Goal: Communication & Community: Answer question/provide support

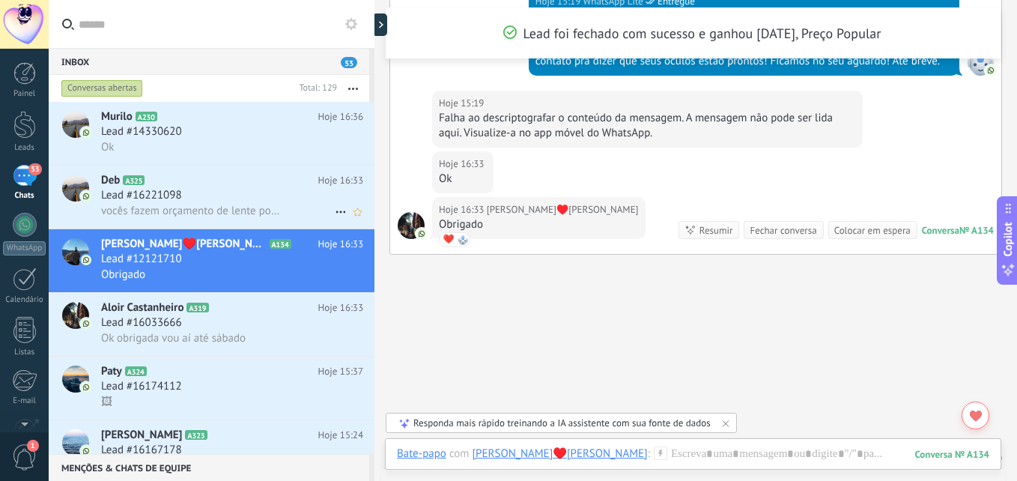
scroll to position [22, 0]
click at [172, 209] on span "vocês fazem orçamento de lente por aqui?" at bounding box center [191, 211] width 180 height 14
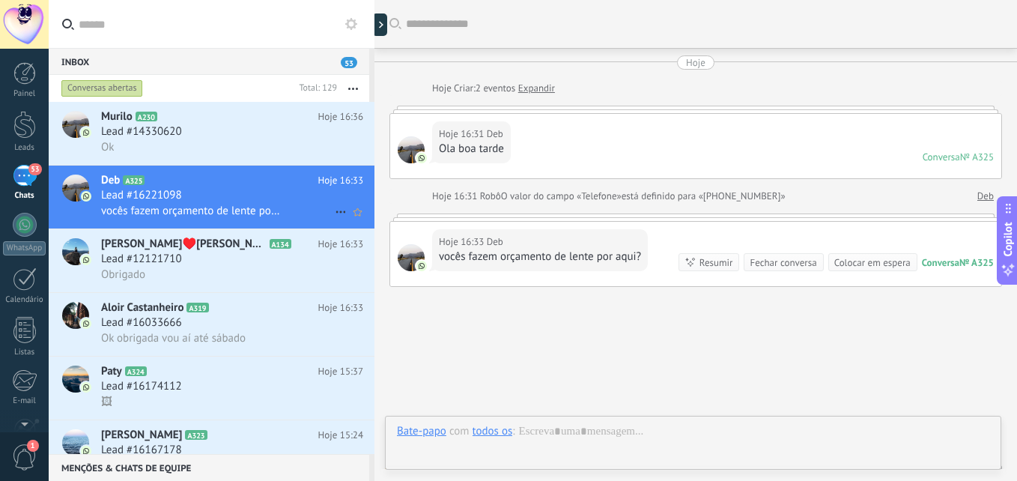
scroll to position [67, 0]
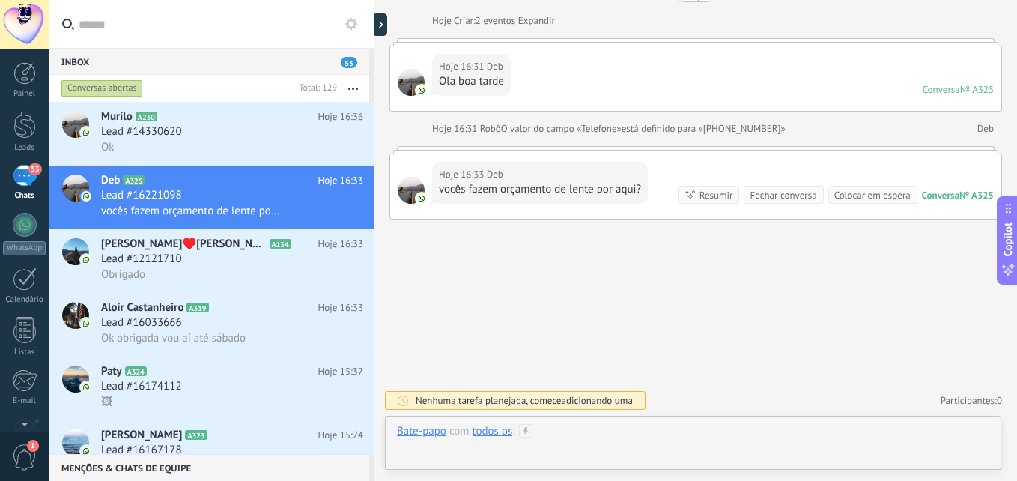
click at [609, 448] on div at bounding box center [693, 446] width 592 height 45
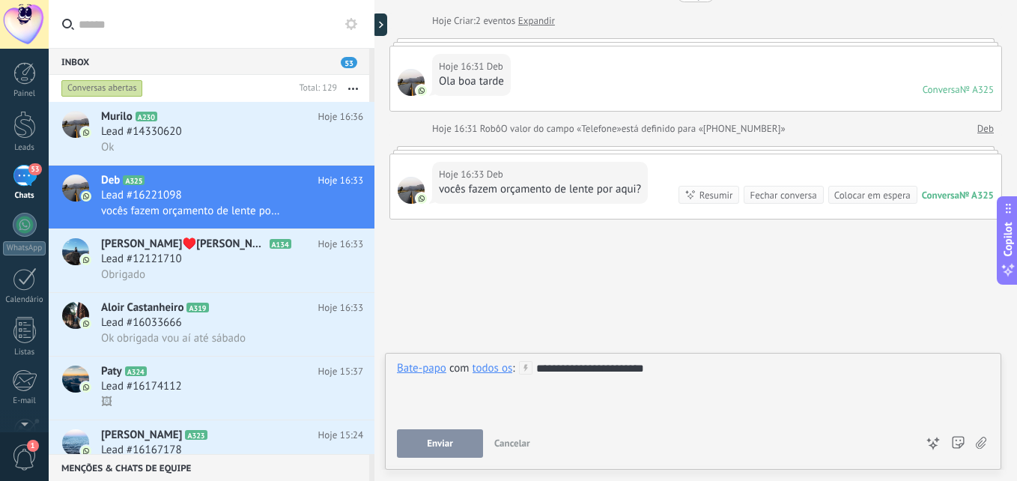
click at [465, 442] on button "Enviar" at bounding box center [440, 443] width 86 height 28
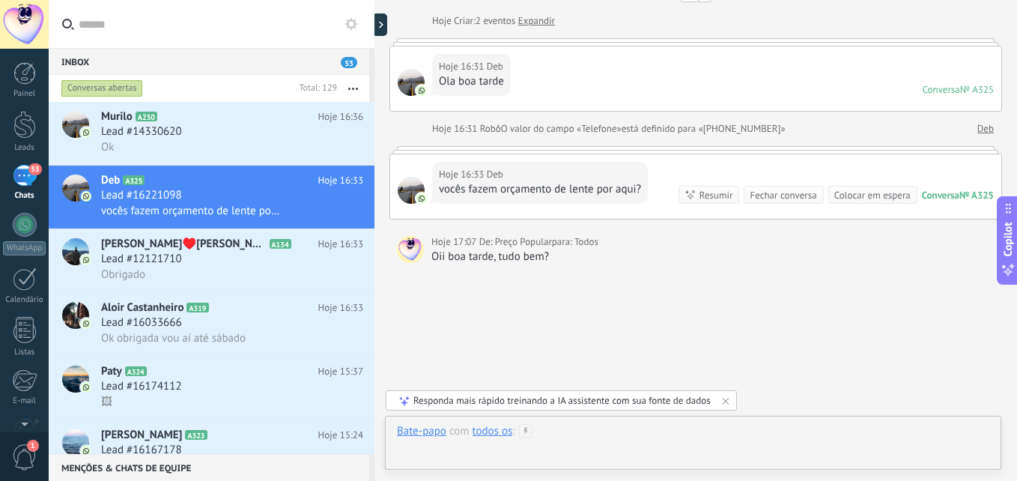
click at [611, 430] on div at bounding box center [693, 446] width 592 height 45
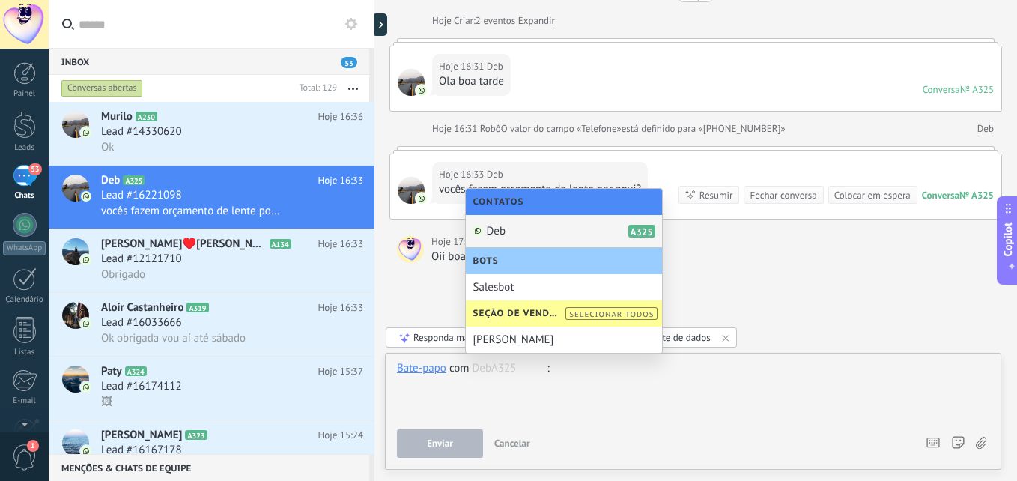
click at [494, 231] on span "Deb" at bounding box center [496, 231] width 19 height 14
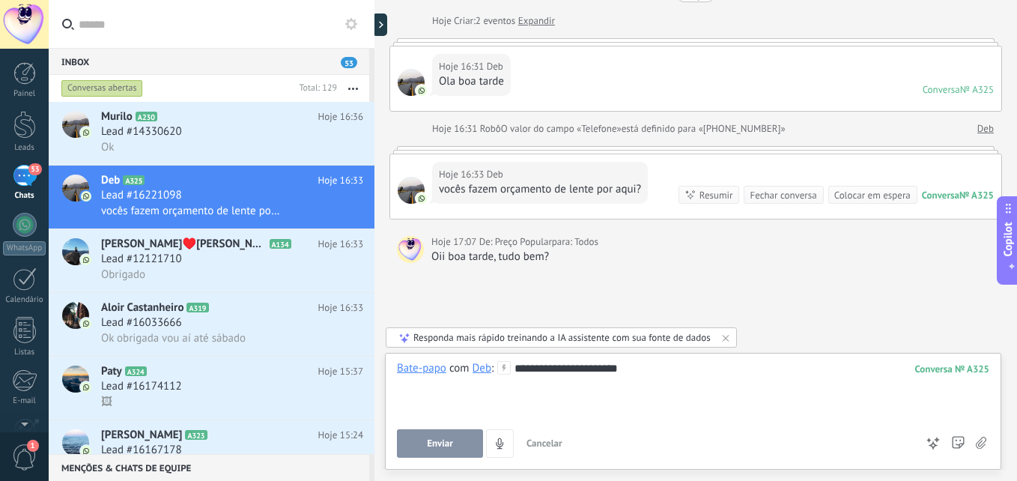
click at [576, 374] on div "**********" at bounding box center [693, 389] width 592 height 57
click at [678, 369] on div "**********" at bounding box center [693, 389] width 592 height 57
click at [430, 448] on span "Enviar" at bounding box center [440, 443] width 26 height 10
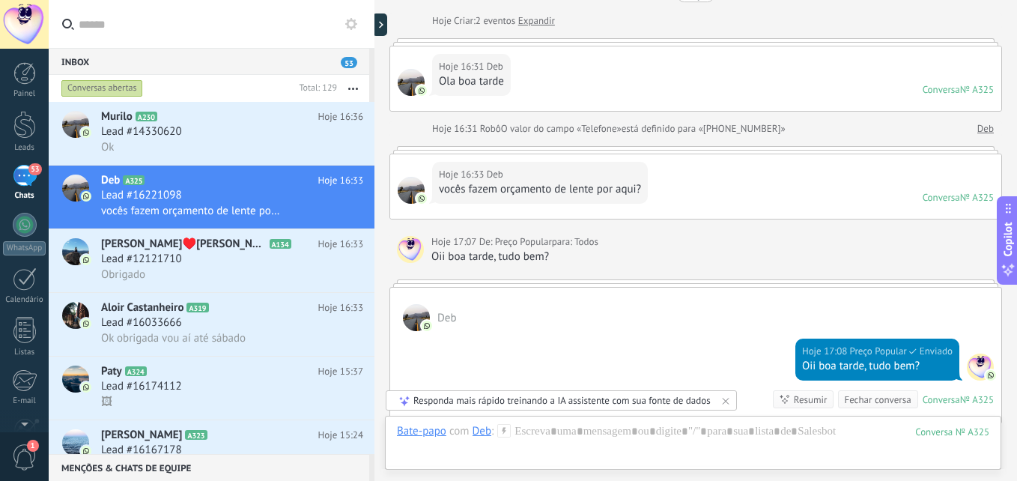
scroll to position [272, 0]
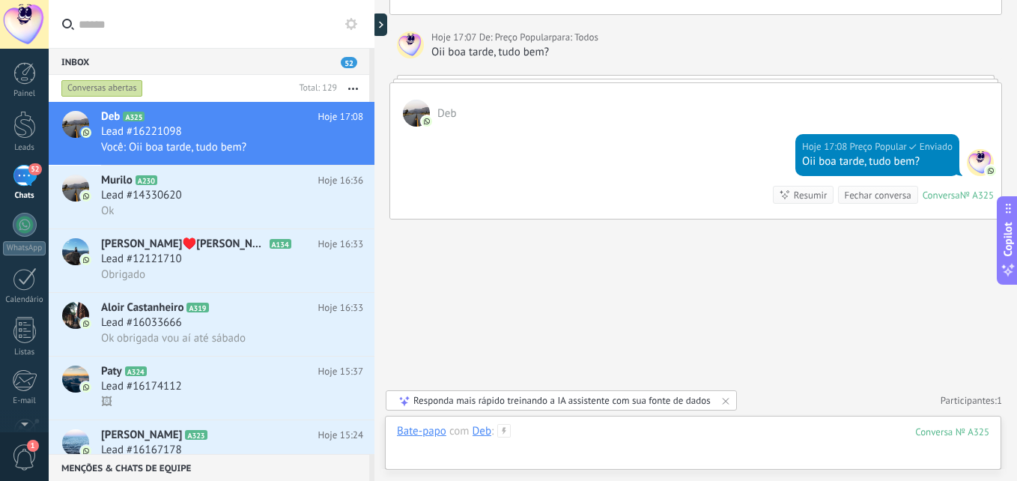
click at [639, 441] on div at bounding box center [693, 446] width 592 height 45
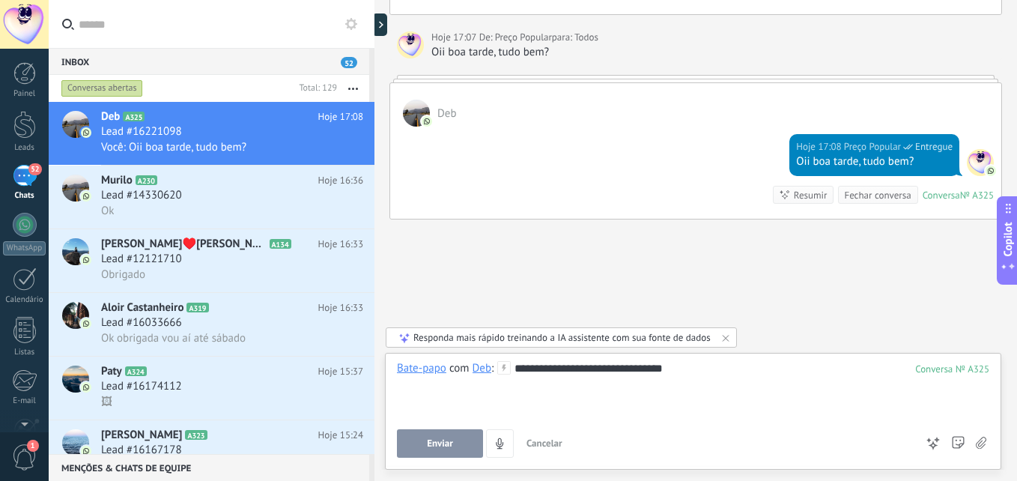
click at [463, 442] on button "Enviar" at bounding box center [440, 443] width 86 height 28
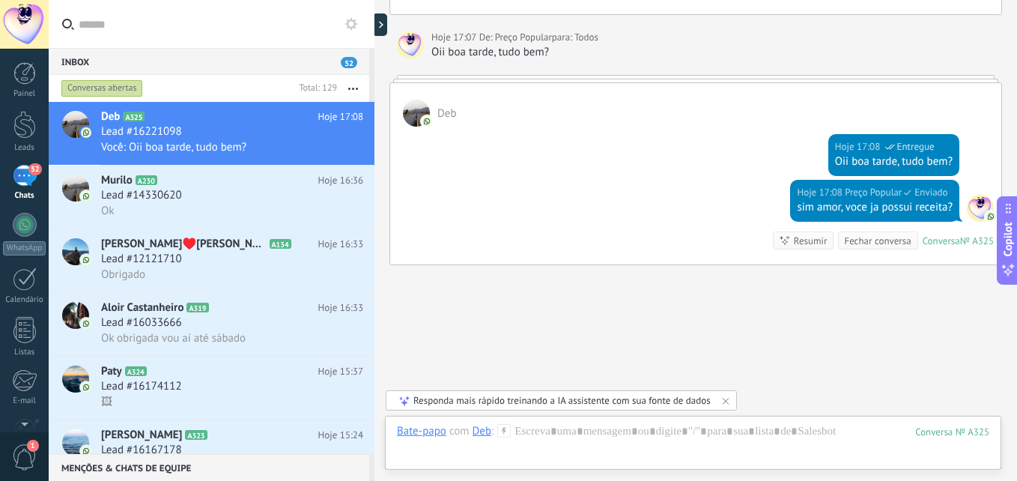
scroll to position [317, 0]
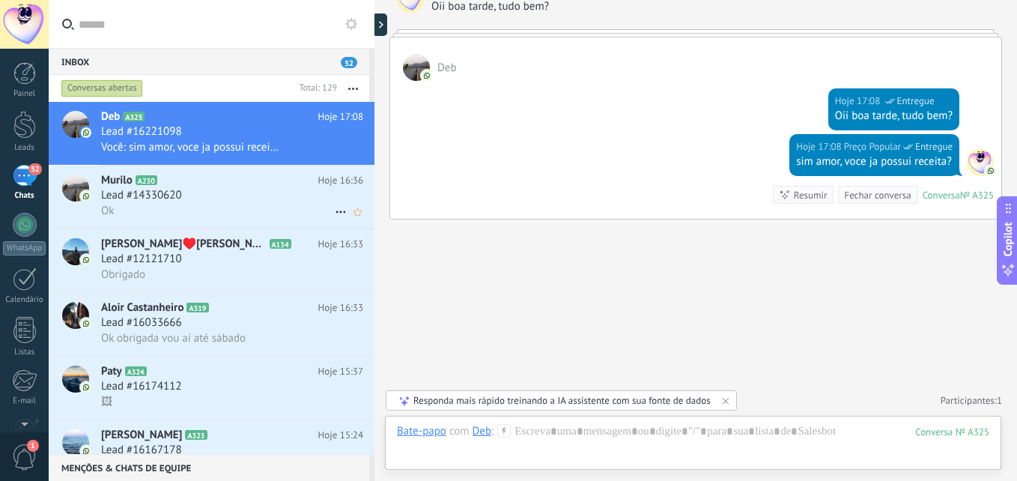
click at [180, 201] on span "Lead #14330620" at bounding box center [141, 195] width 81 height 15
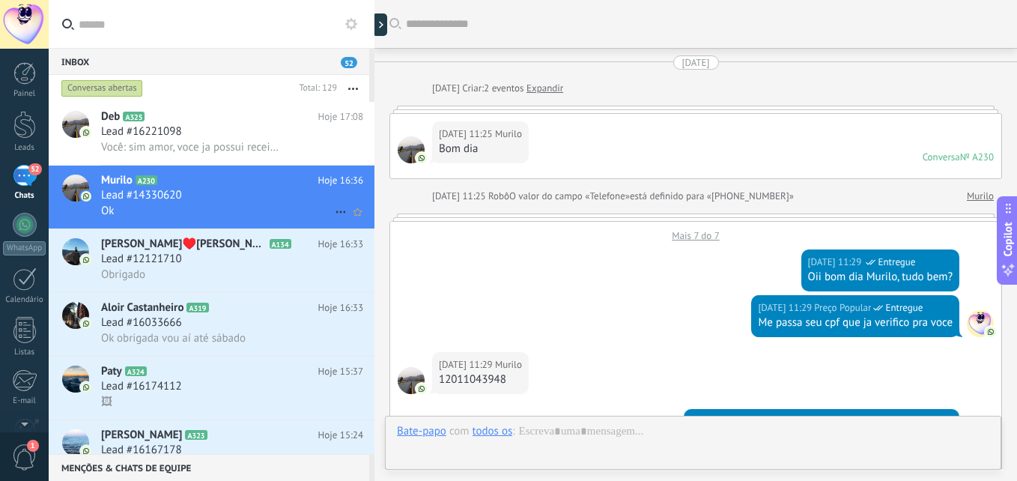
scroll to position [986, 0]
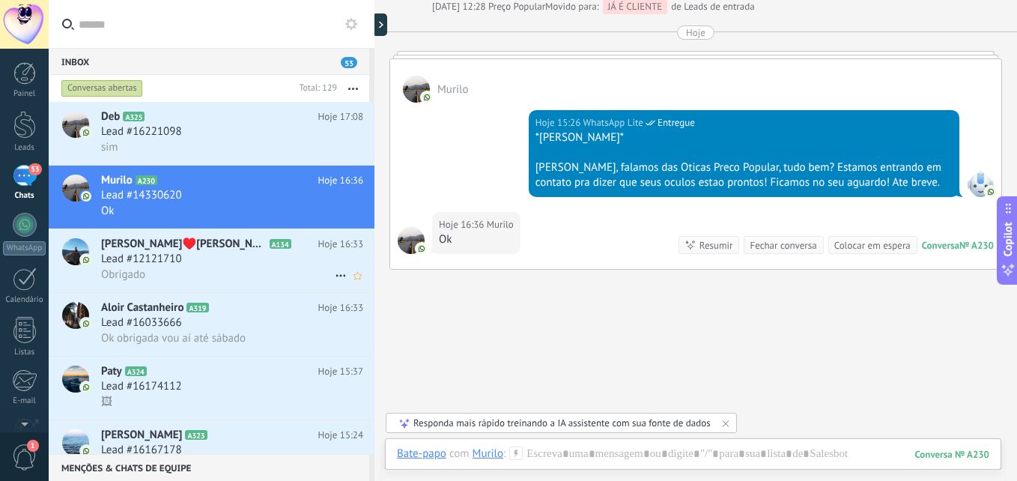
click at [184, 269] on div "Obrigado" at bounding box center [232, 275] width 262 height 16
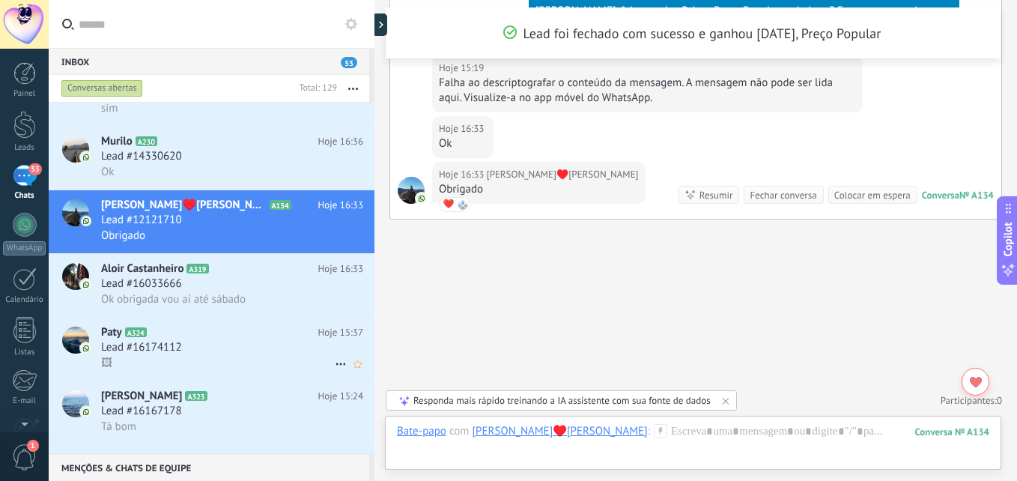
scroll to position [150, 0]
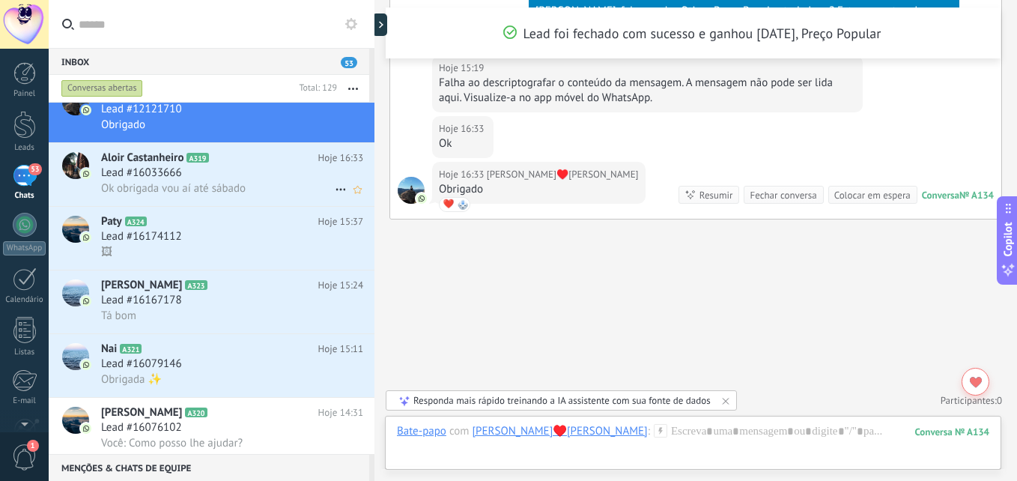
click at [222, 182] on span "Ok obrigada vou aí até sábado" at bounding box center [173, 188] width 144 height 14
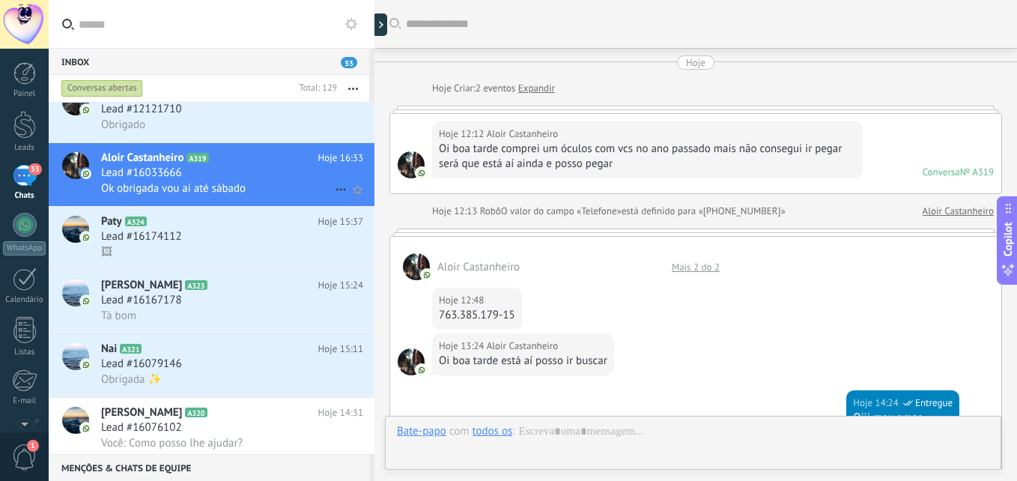
scroll to position [565, 0]
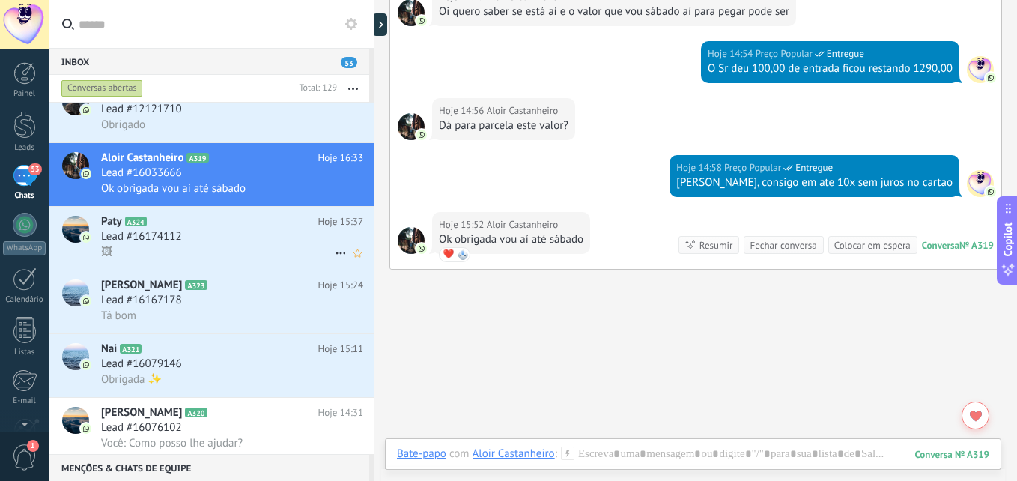
click at [248, 231] on div "Lead #16174112" at bounding box center [232, 236] width 262 height 15
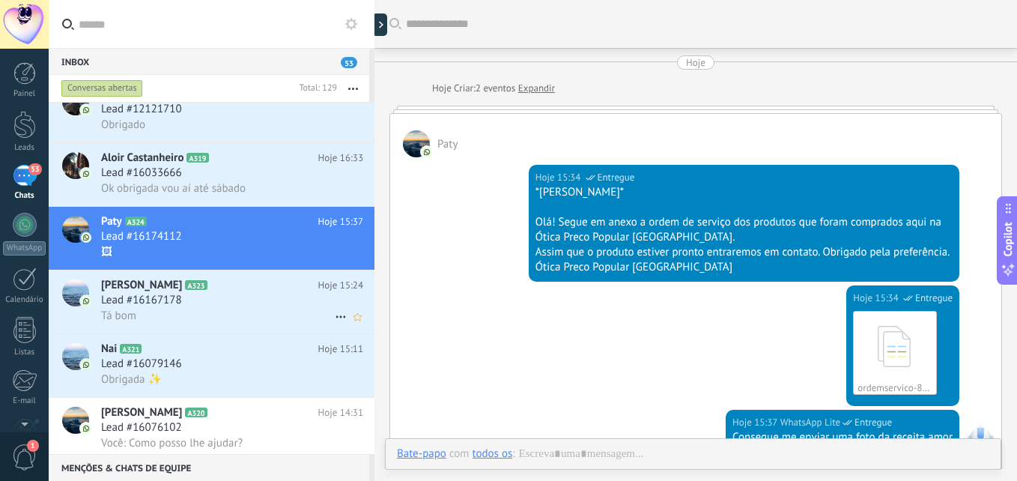
scroll to position [309, 0]
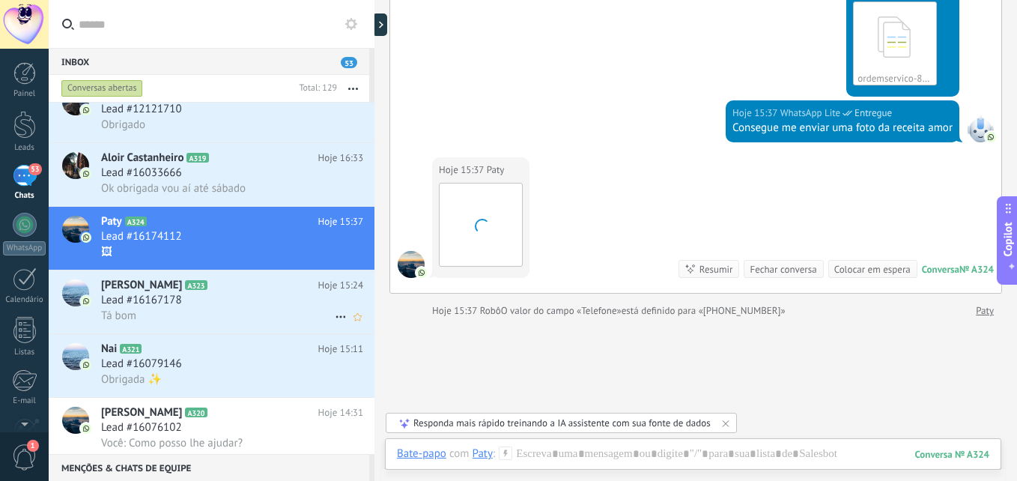
click at [234, 312] on div "Tá bom" at bounding box center [232, 316] width 262 height 16
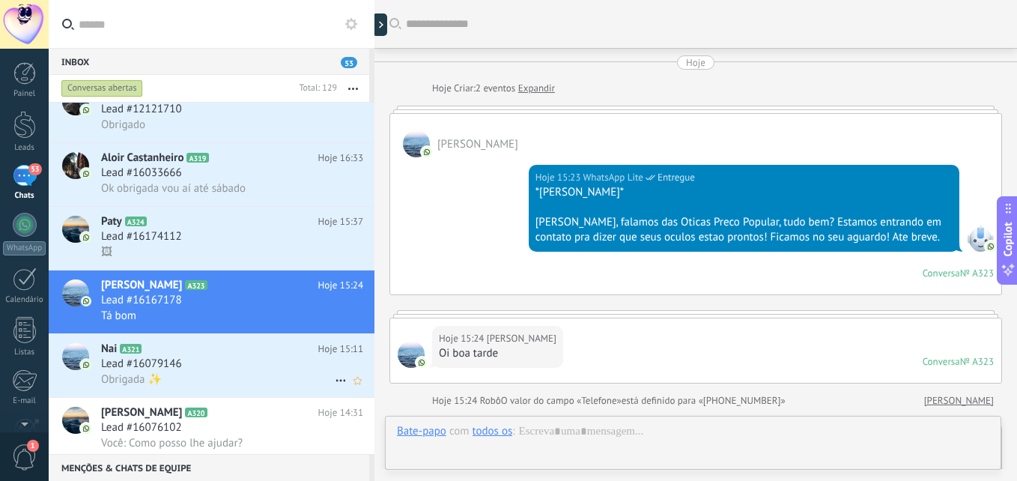
scroll to position [272, 0]
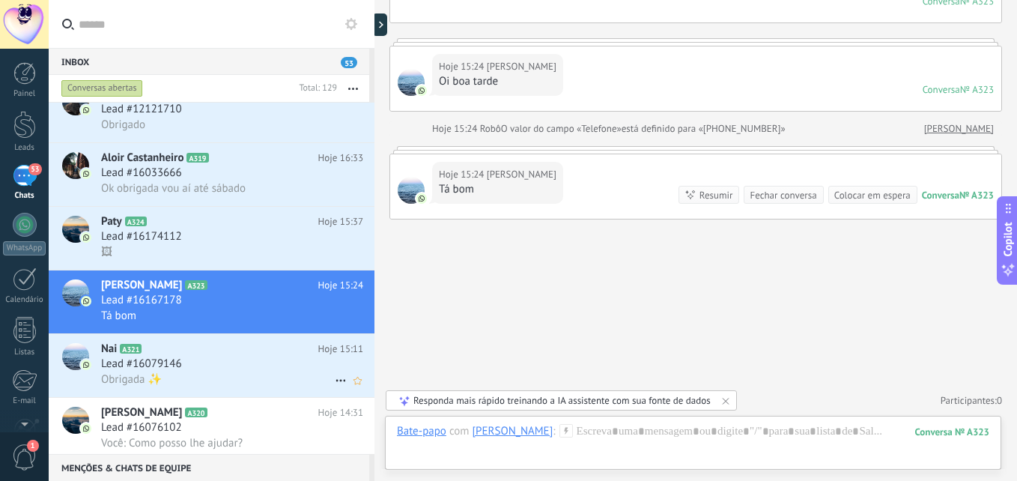
click at [220, 339] on div "Nai A321 Hoje 15:11 Lead #16079146 Obrigada ✨" at bounding box center [237, 365] width 273 height 63
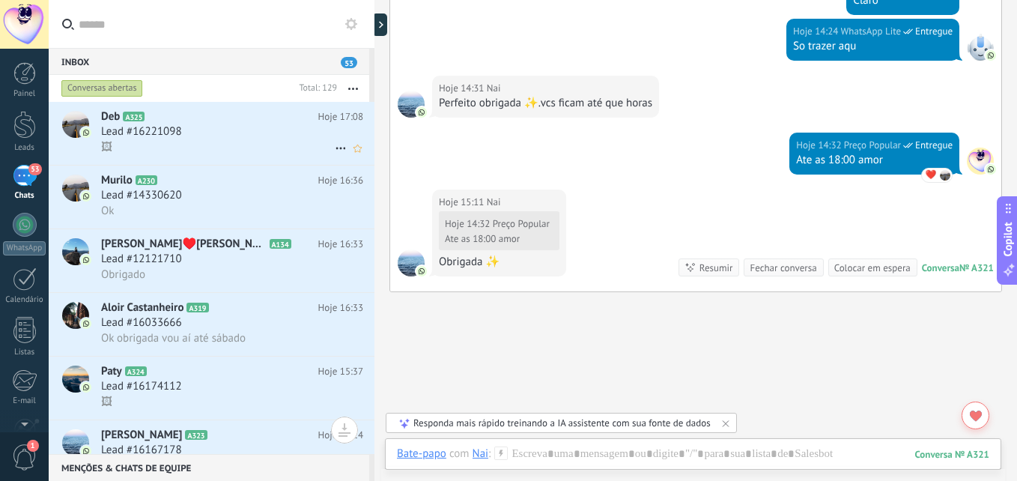
click at [201, 152] on div "🖼" at bounding box center [232, 147] width 262 height 16
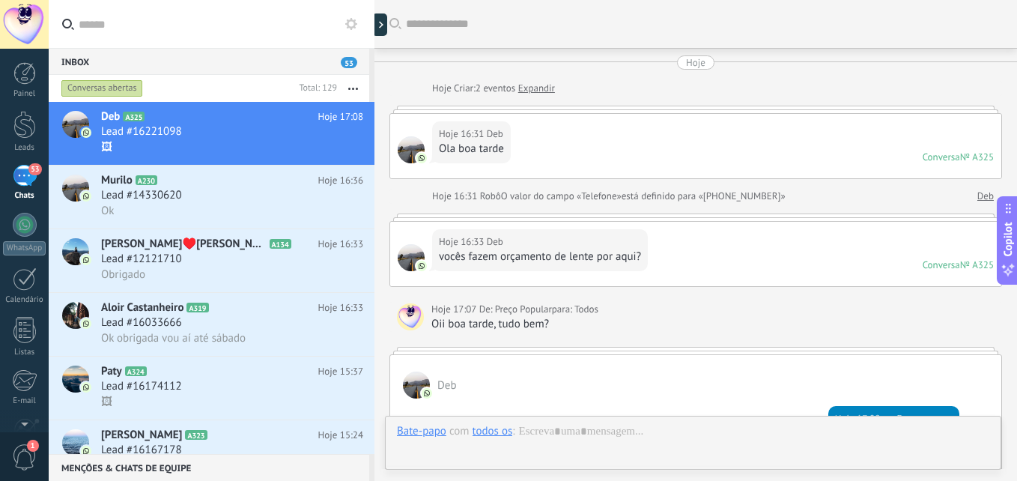
scroll to position [382, 0]
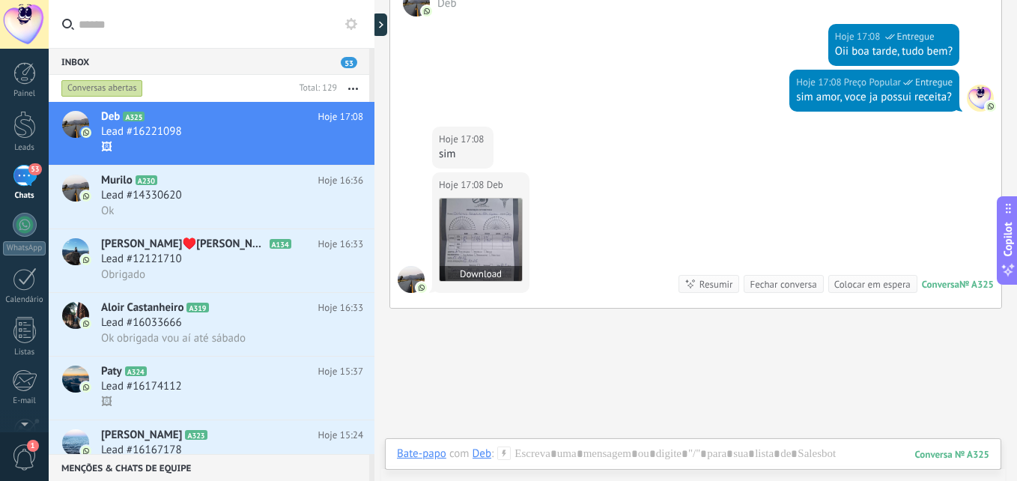
click at [476, 223] on img at bounding box center [480, 239] width 82 height 82
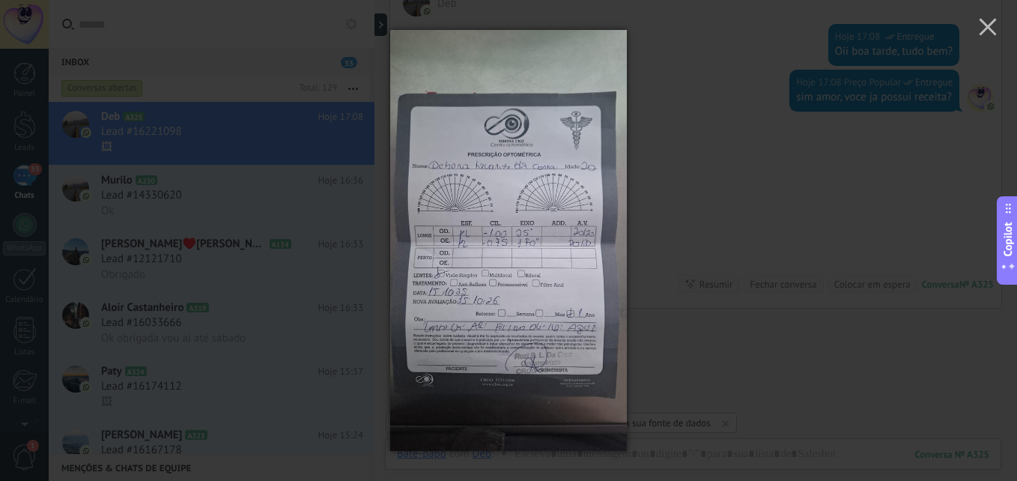
click at [555, 252] on img at bounding box center [508, 240] width 237 height 481
click at [692, 299] on div at bounding box center [508, 240] width 1017 height 481
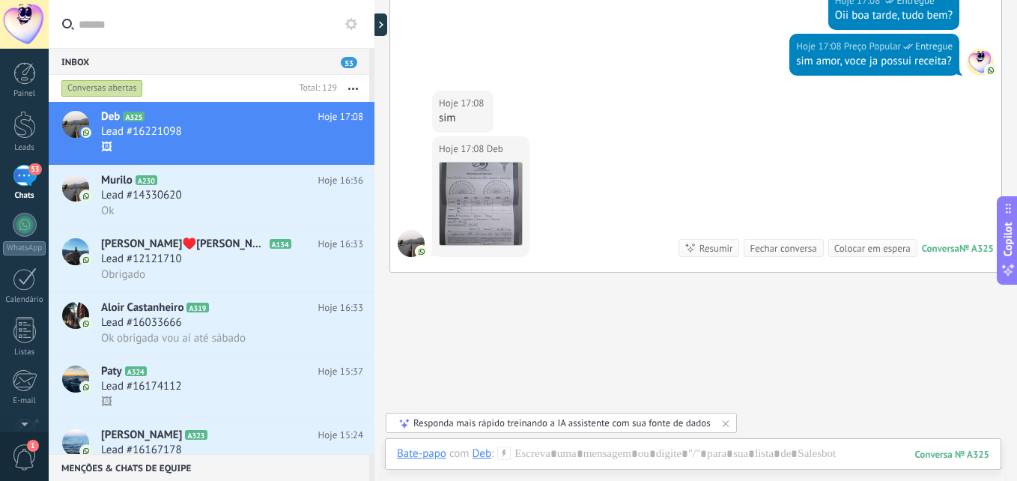
scroll to position [471, 0]
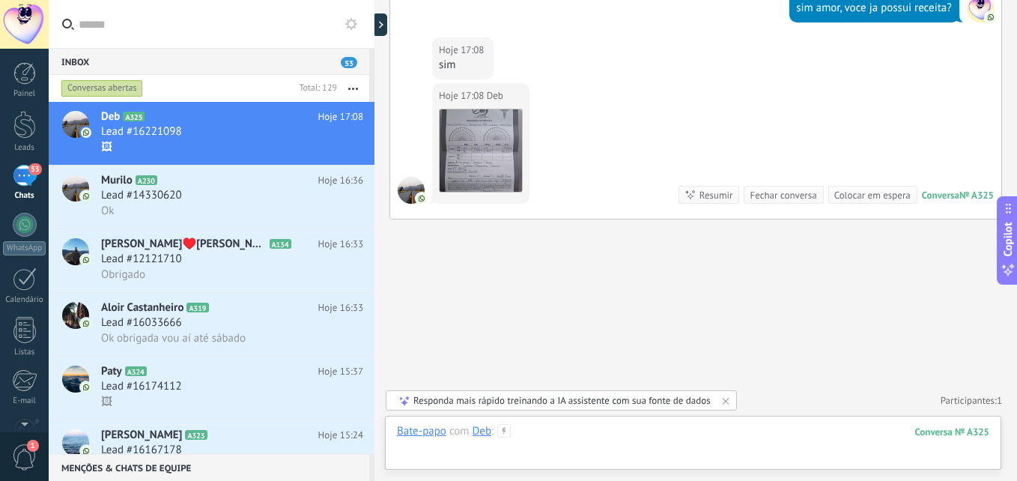
click at [627, 432] on div at bounding box center [693, 446] width 592 height 45
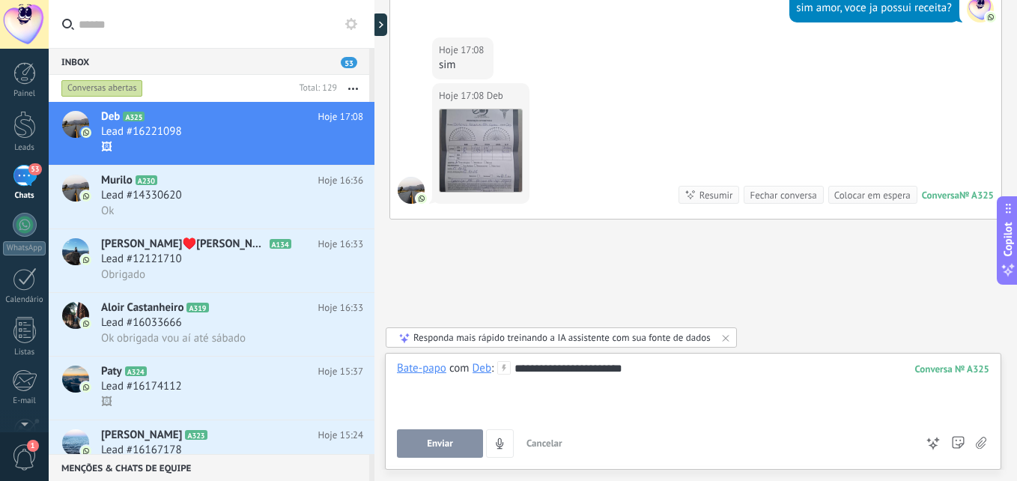
click at [447, 440] on span "Enviar" at bounding box center [440, 443] width 26 height 10
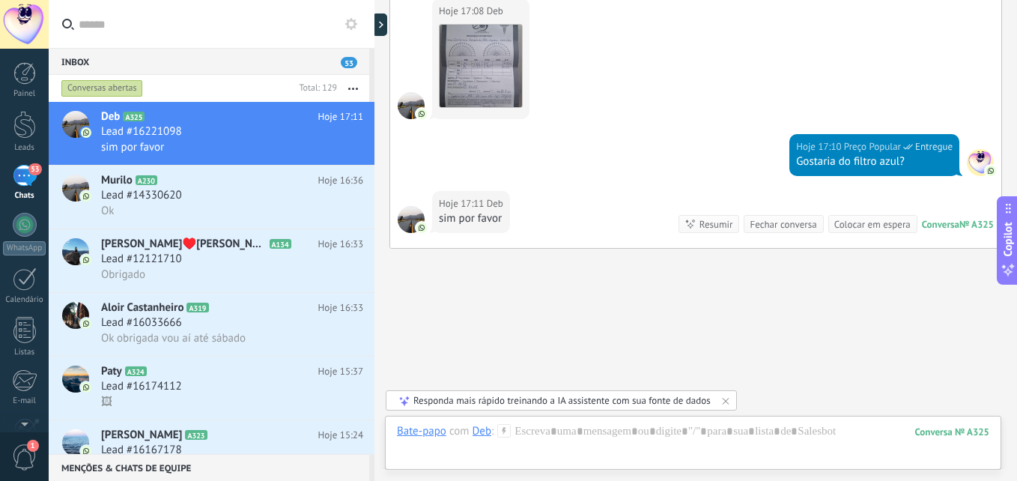
scroll to position [585, 0]
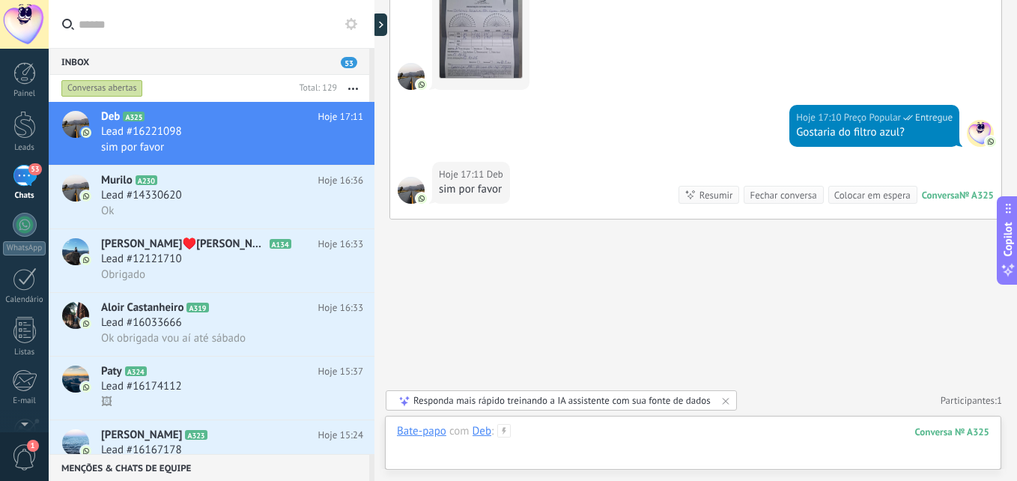
click at [665, 443] on div at bounding box center [693, 446] width 592 height 45
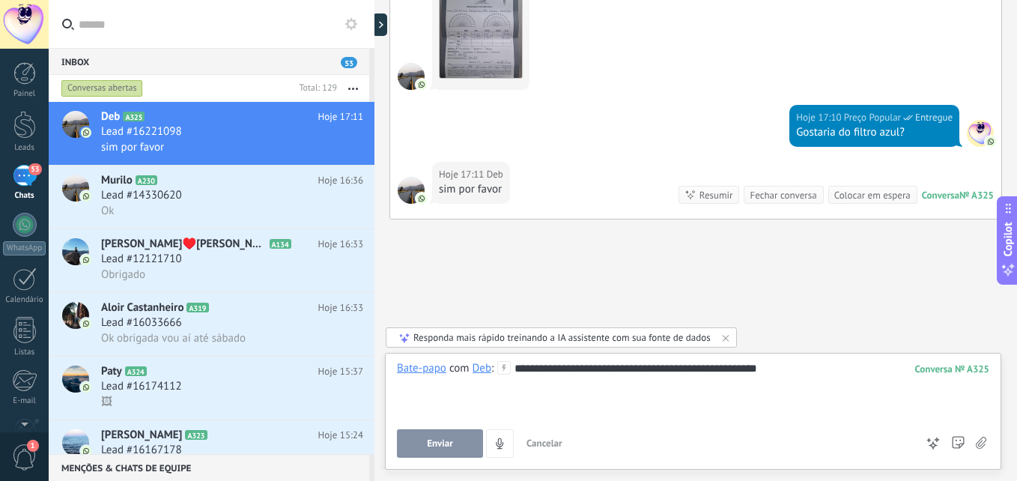
click at [454, 441] on button "Enviar" at bounding box center [440, 443] width 86 height 28
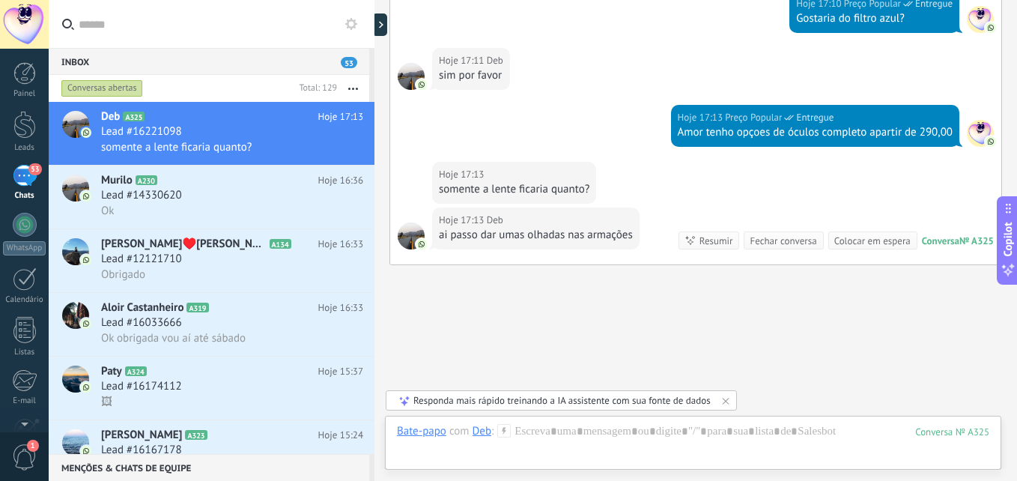
scroll to position [744, 0]
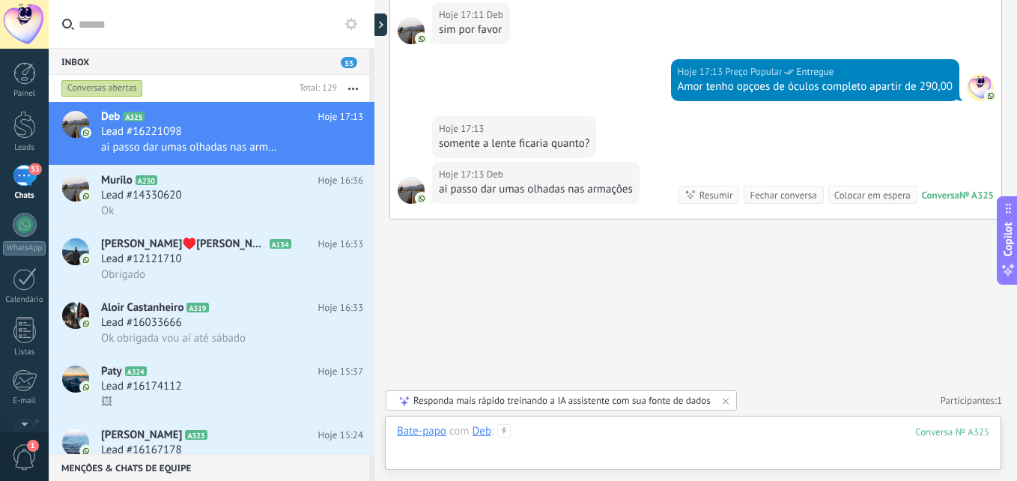
click at [567, 437] on div at bounding box center [693, 446] width 592 height 45
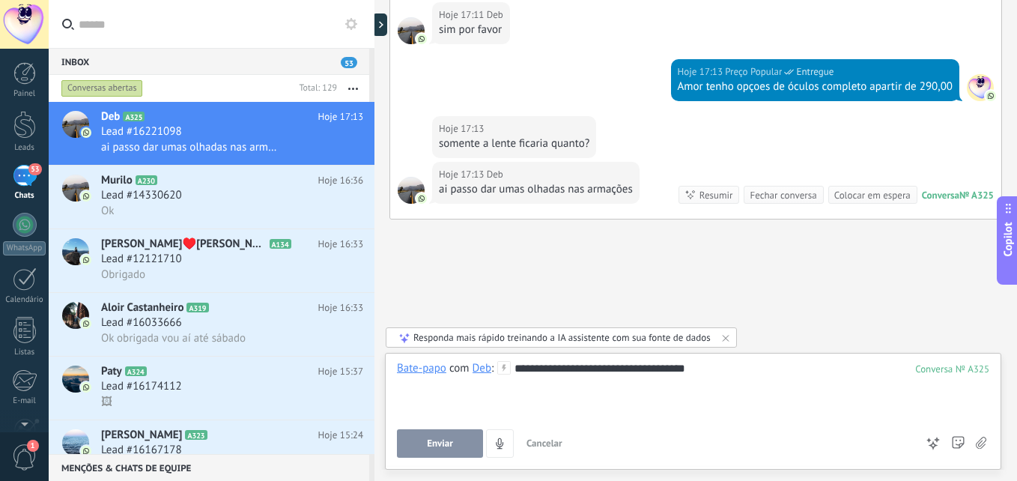
click at [448, 430] on button "Enviar" at bounding box center [440, 443] width 86 height 28
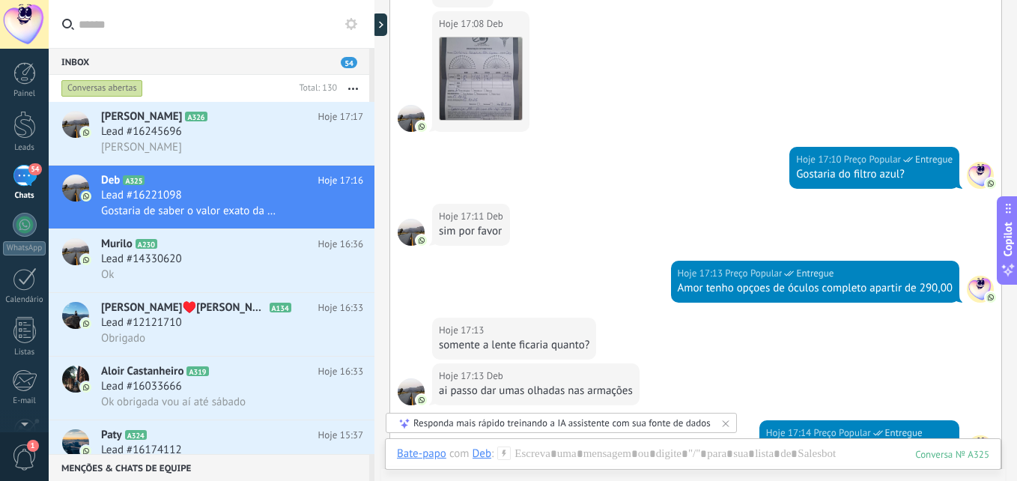
scroll to position [517, 0]
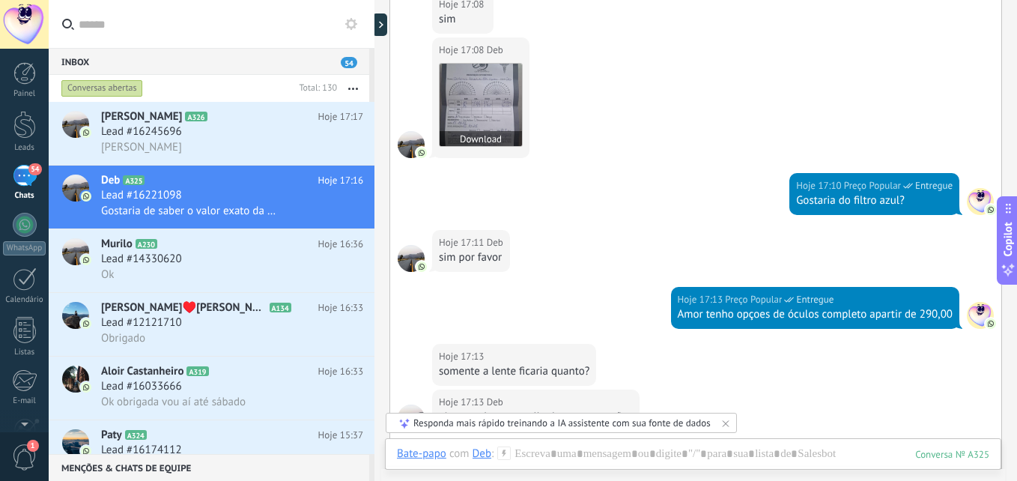
click at [499, 115] on img at bounding box center [480, 105] width 82 height 82
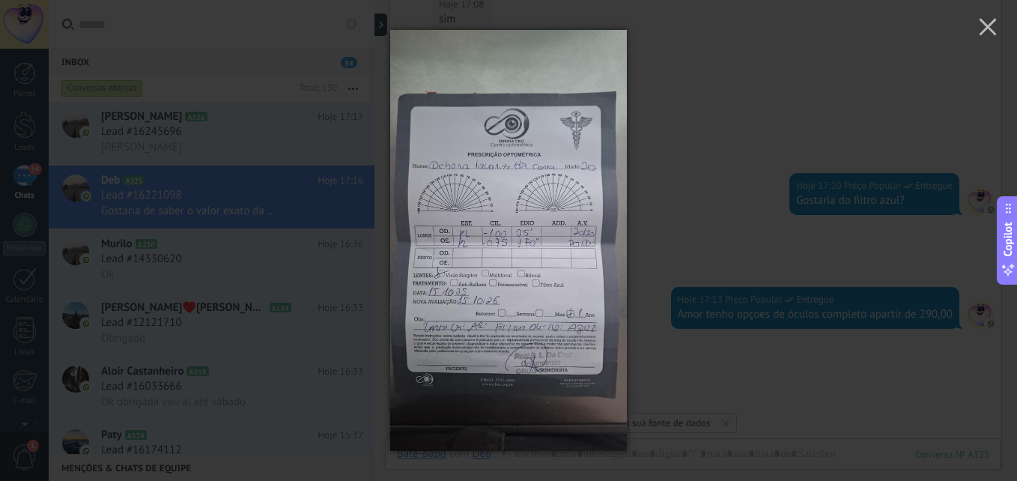
click at [847, 147] on div at bounding box center [508, 240] width 1017 height 481
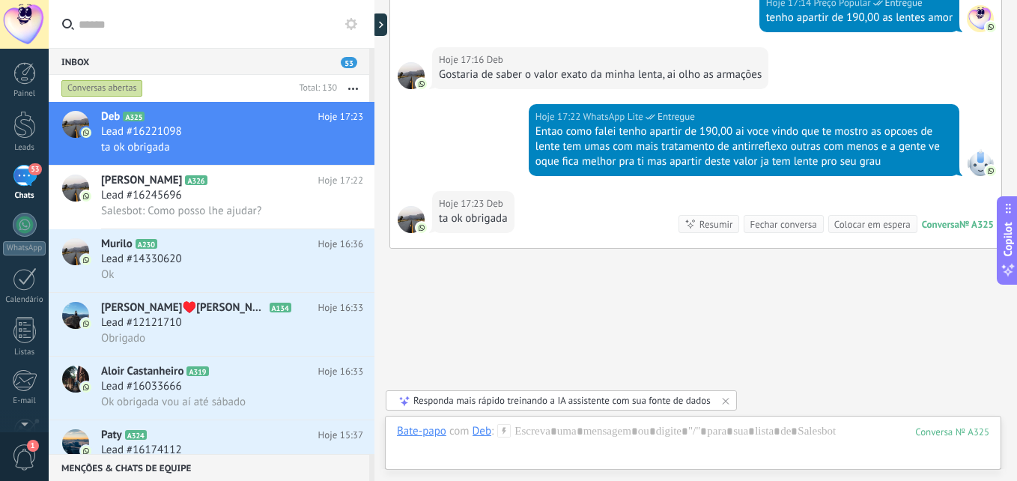
scroll to position [1002, 0]
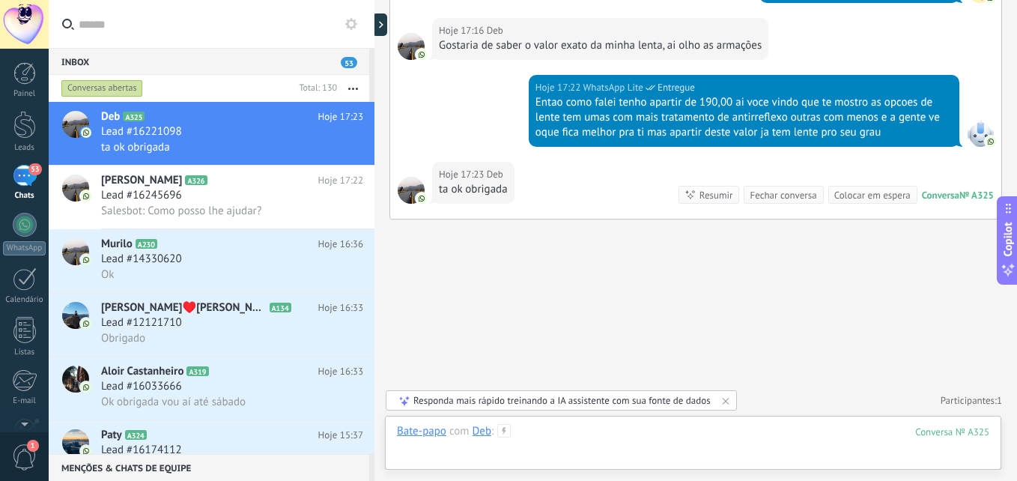
click at [556, 434] on div at bounding box center [693, 446] width 592 height 45
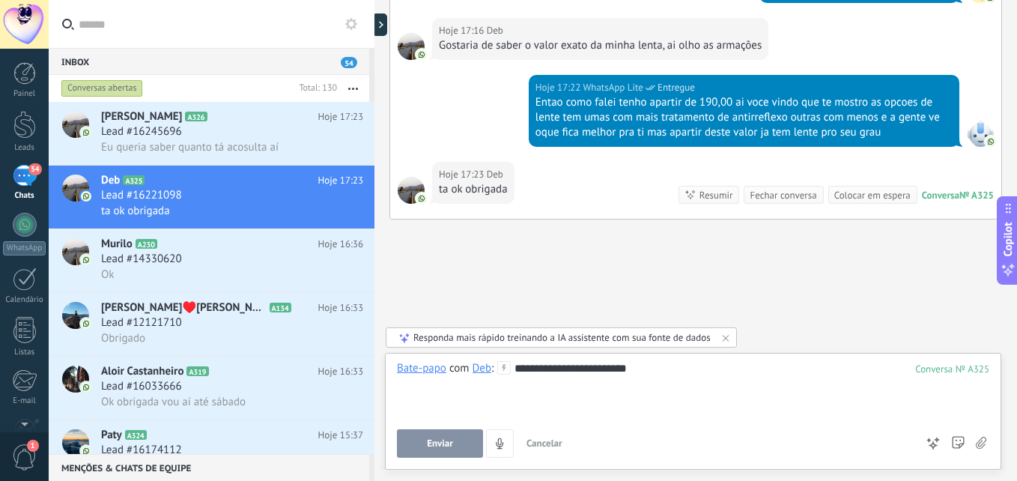
click at [425, 439] on button "Enviar" at bounding box center [440, 443] width 86 height 28
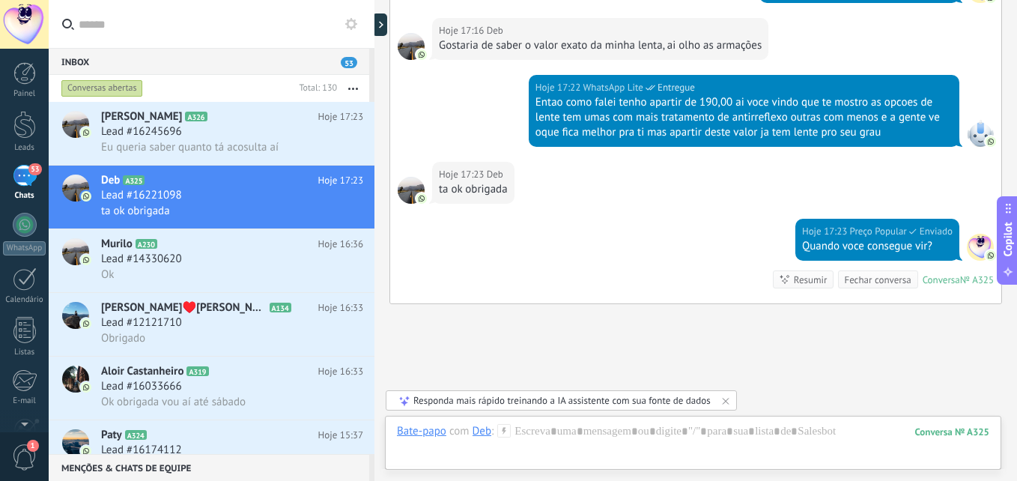
scroll to position [1086, 0]
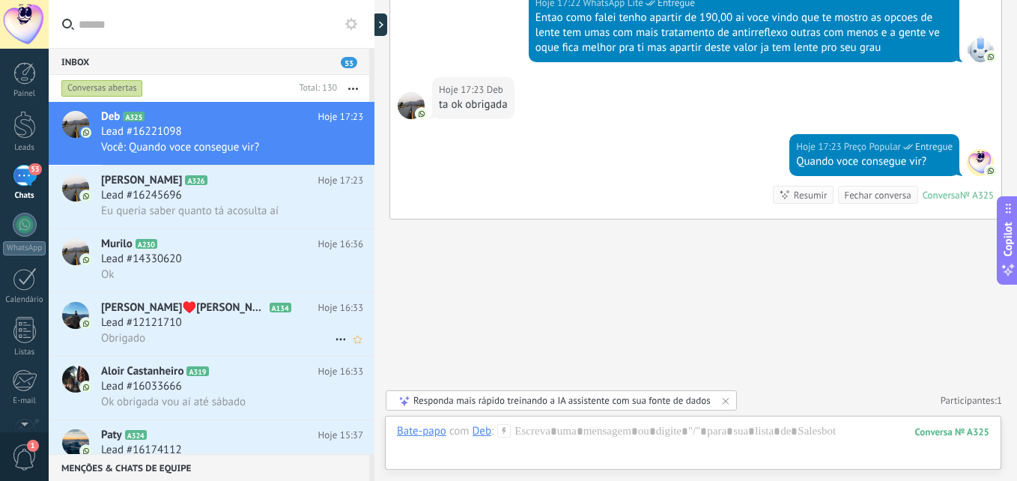
click at [166, 320] on span "Lead #12121710" at bounding box center [141, 322] width 81 height 15
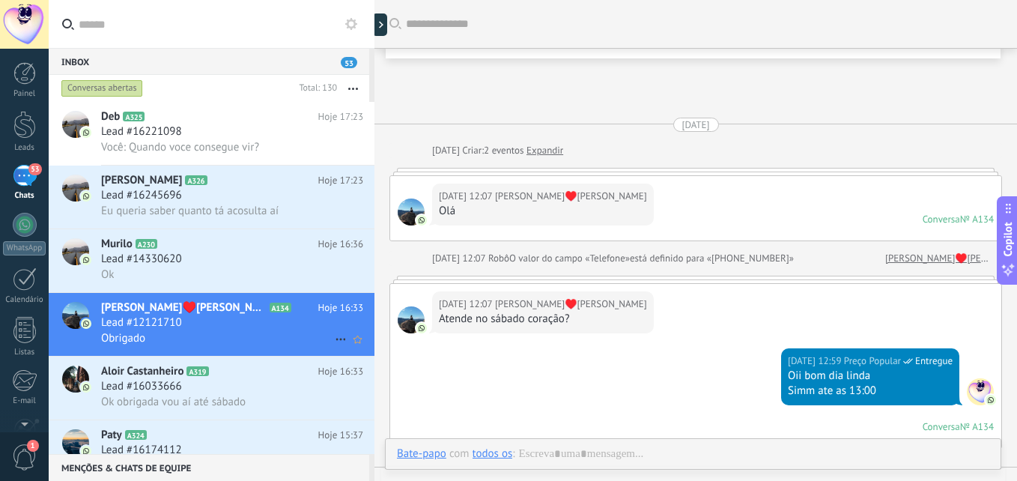
scroll to position [633, 0]
